Goal: Check status

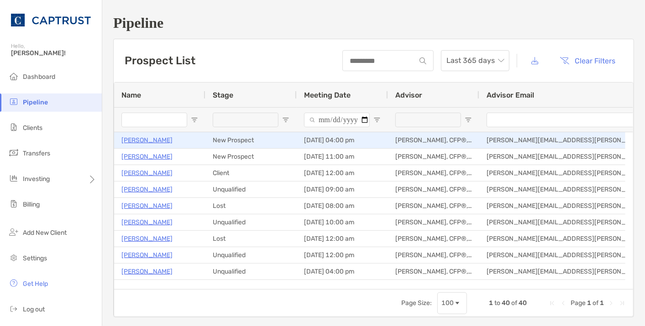
click at [143, 139] on p "[PERSON_NAME]" at bounding box center [146, 140] width 51 height 11
